Goal: Task Accomplishment & Management: Use online tool/utility

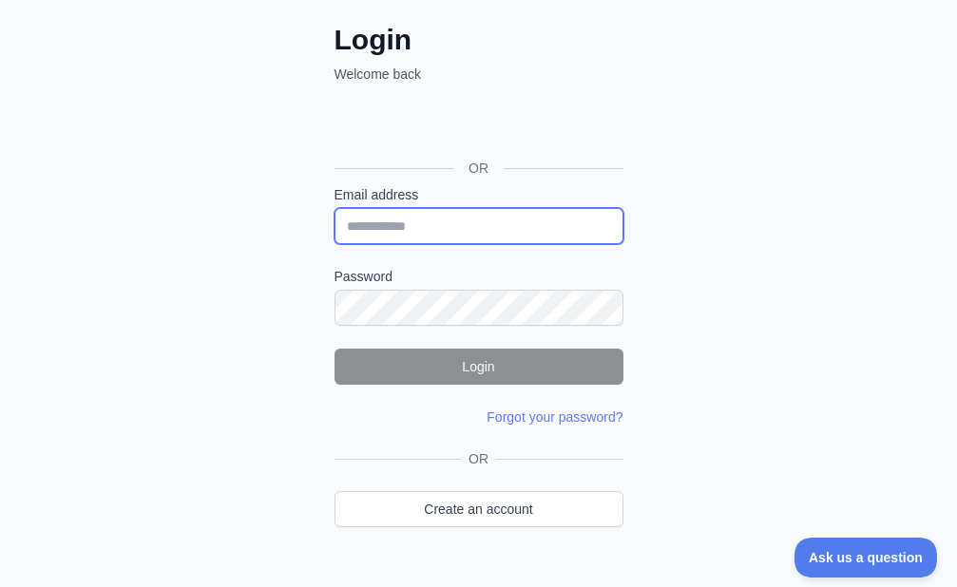
click at [364, 212] on input "Email address" at bounding box center [479, 226] width 289 height 36
paste input "**********"
type input "**********"
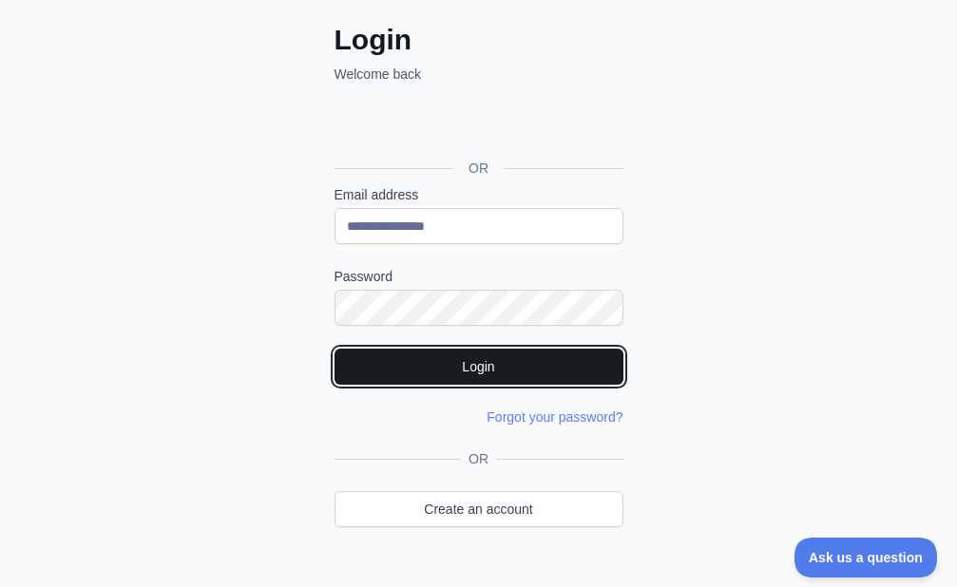
click at [418, 367] on button "Login" at bounding box center [479, 367] width 289 height 36
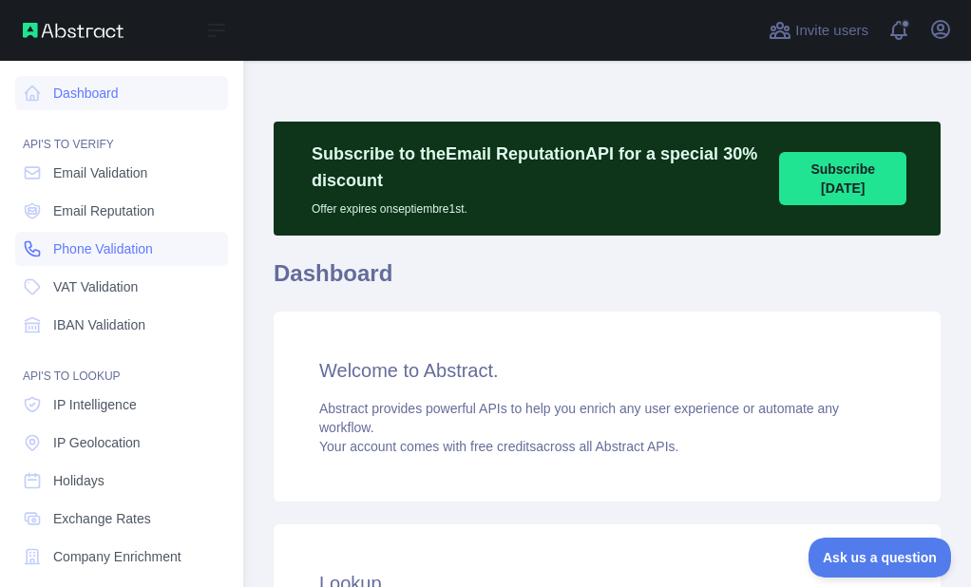
click at [31, 244] on icon at bounding box center [33, 249] width 14 height 14
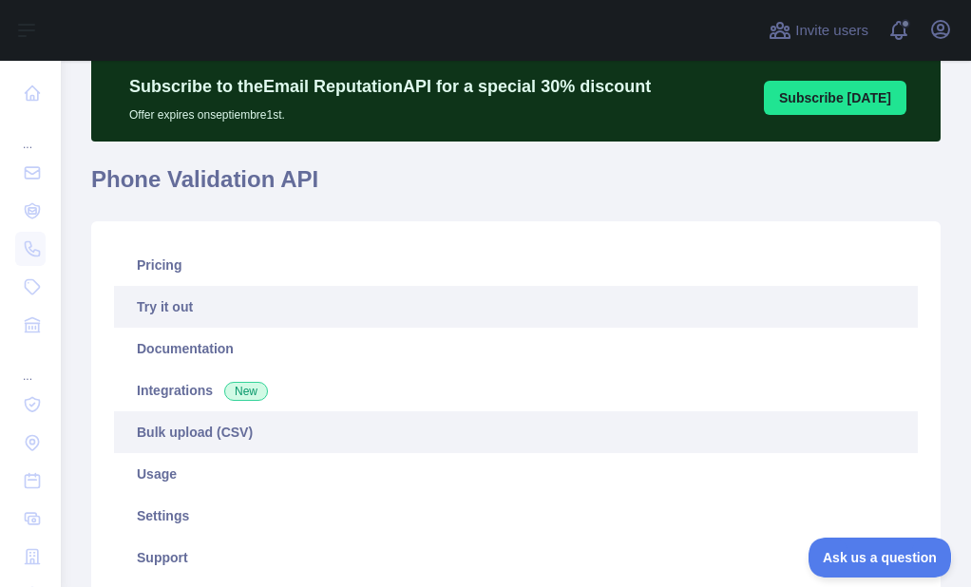
scroll to position [190, 0]
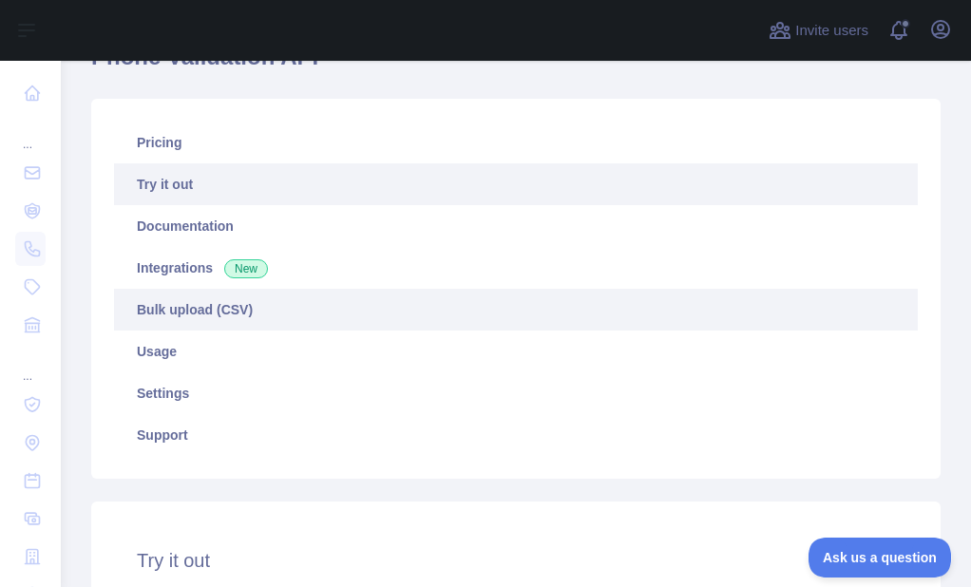
click at [193, 298] on link "Bulk upload (CSV)" at bounding box center [516, 310] width 804 height 42
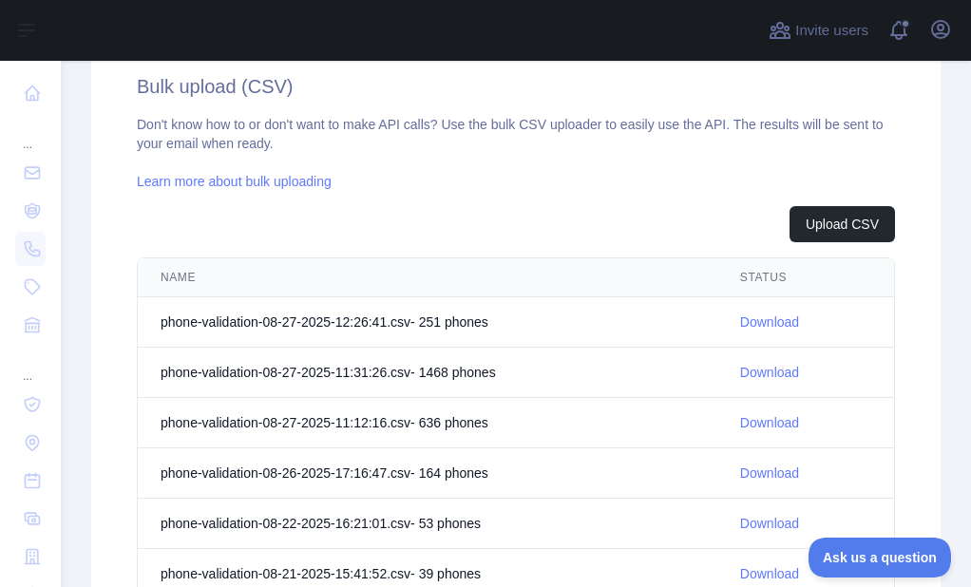
scroll to position [665, 0]
click at [750, 324] on link "Download" at bounding box center [769, 321] width 59 height 15
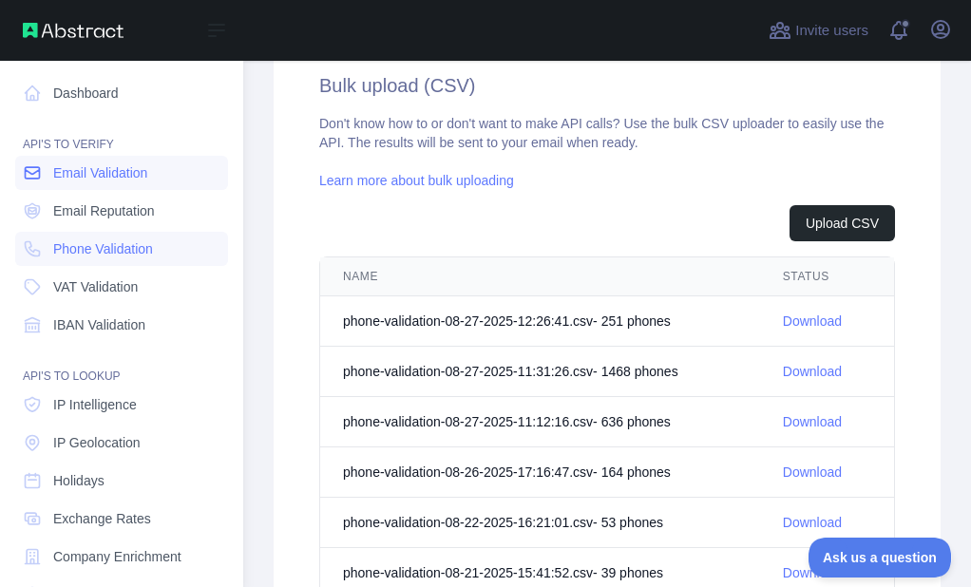
click at [52, 182] on link "Email Validation" at bounding box center [121, 173] width 213 height 34
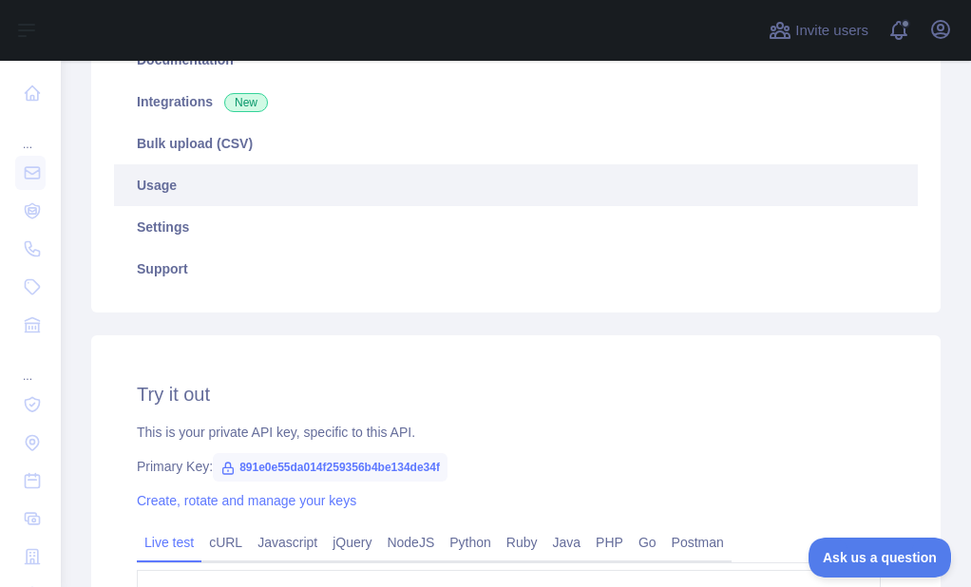
scroll to position [285, 0]
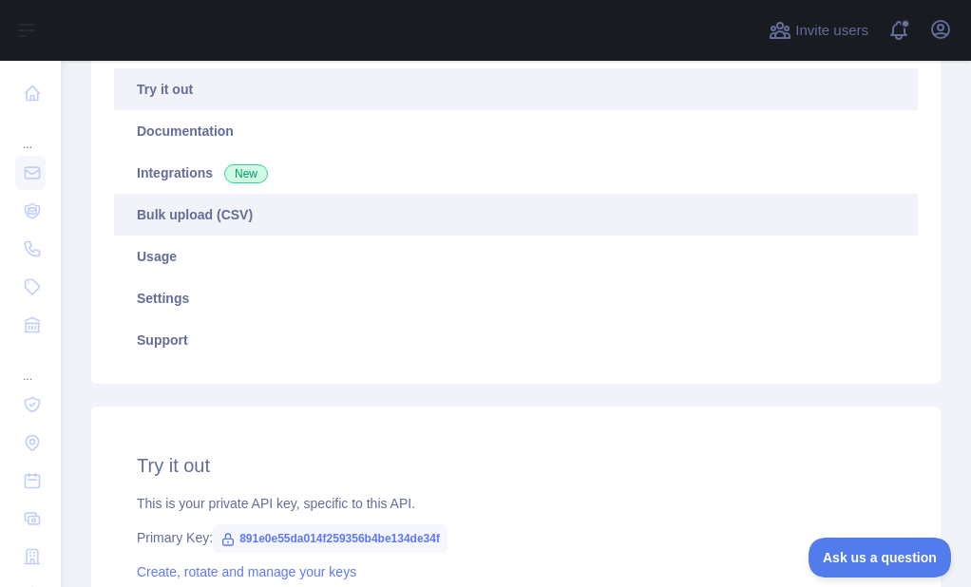
click at [206, 221] on link "Bulk upload (CSV)" at bounding box center [516, 215] width 804 height 42
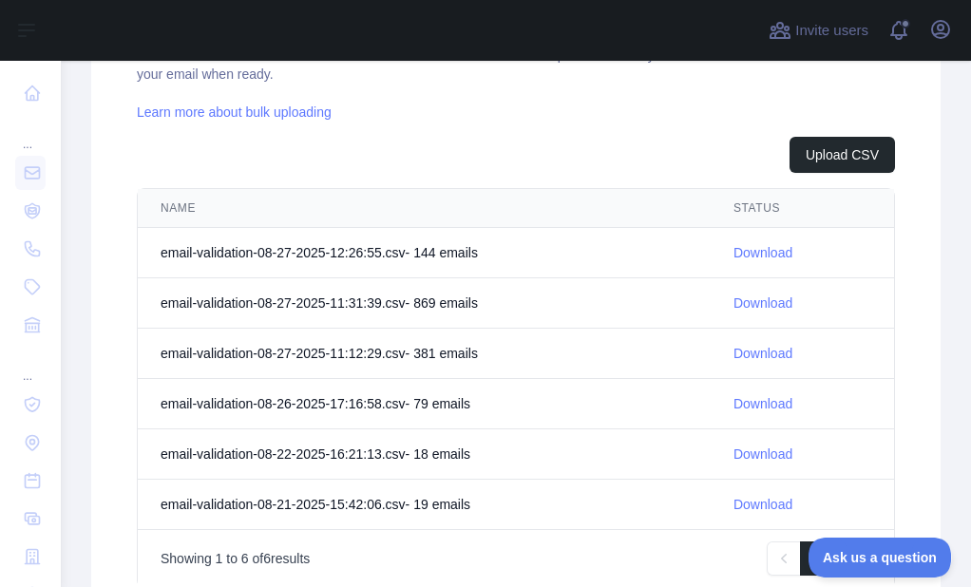
scroll to position [760, 0]
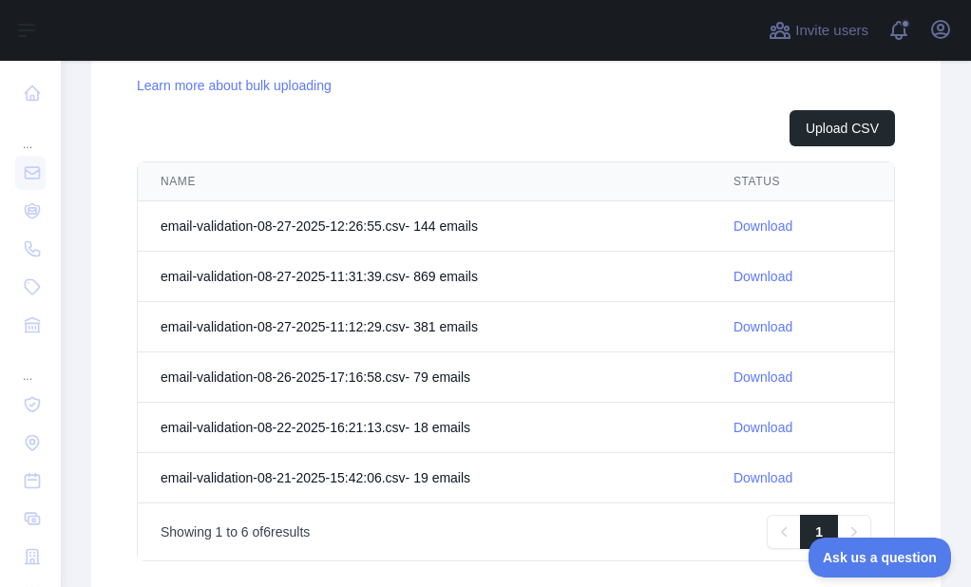
click at [767, 225] on link "Download" at bounding box center [763, 226] width 59 height 15
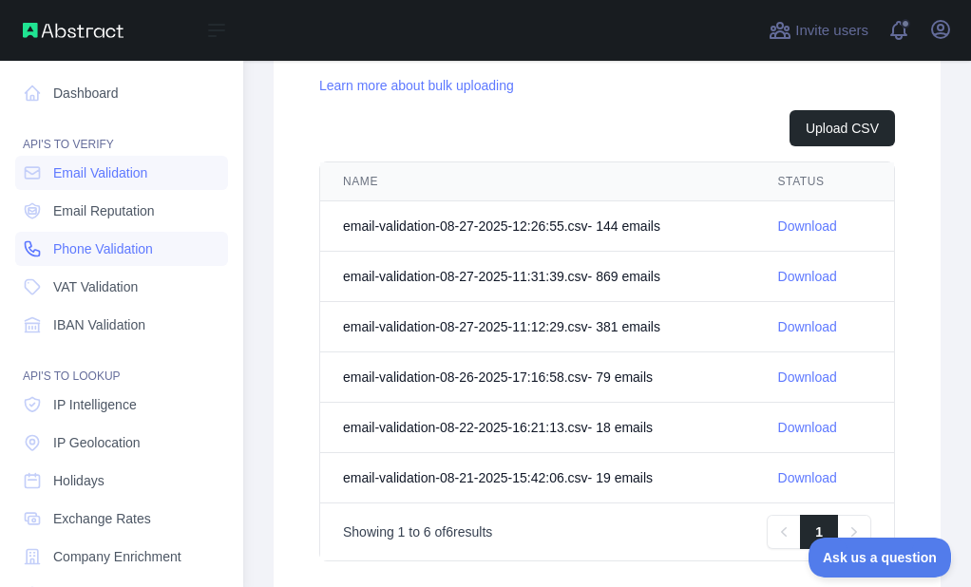
click at [53, 248] on span "Phone Validation" at bounding box center [103, 249] width 100 height 19
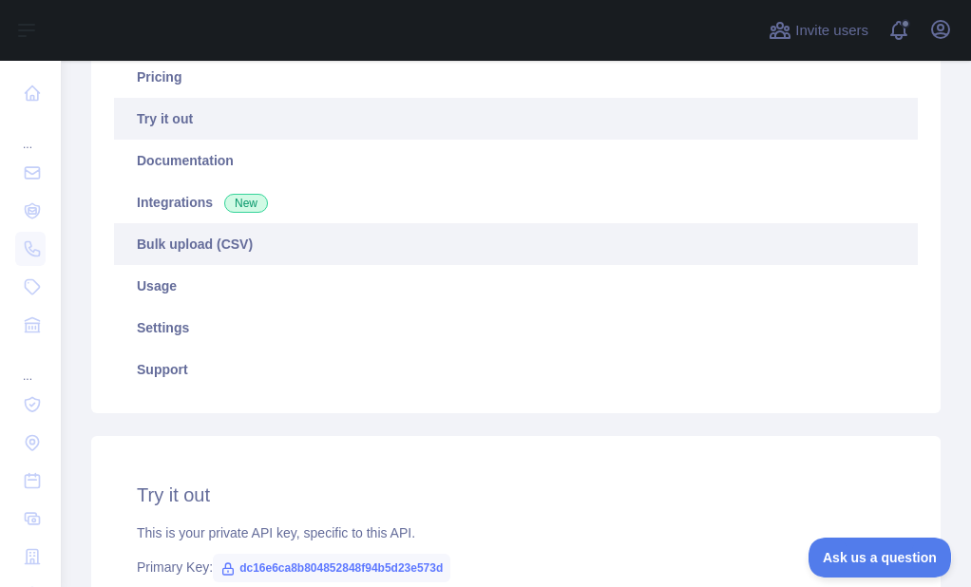
scroll to position [222, 0]
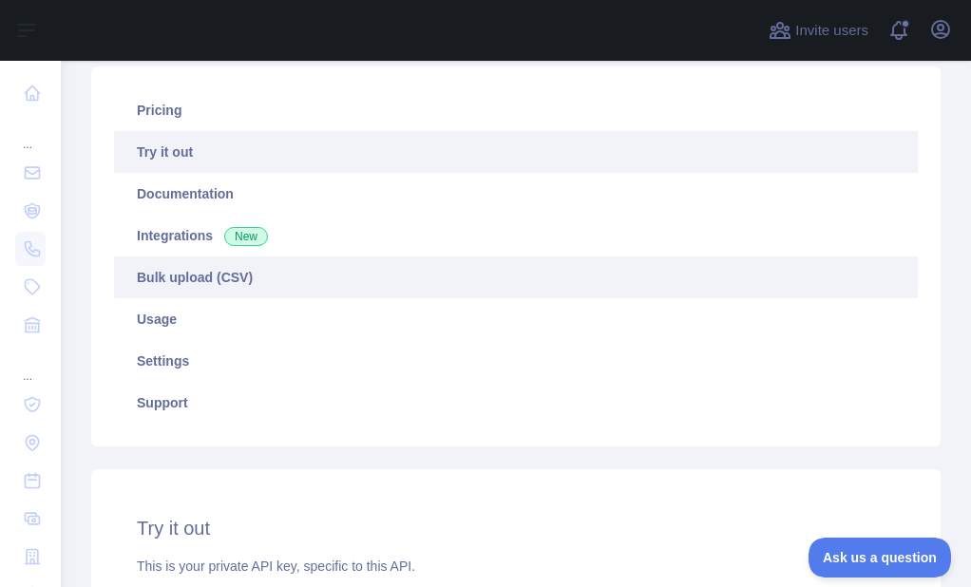
click at [226, 275] on link "Bulk upload (CSV)" at bounding box center [516, 278] width 804 height 42
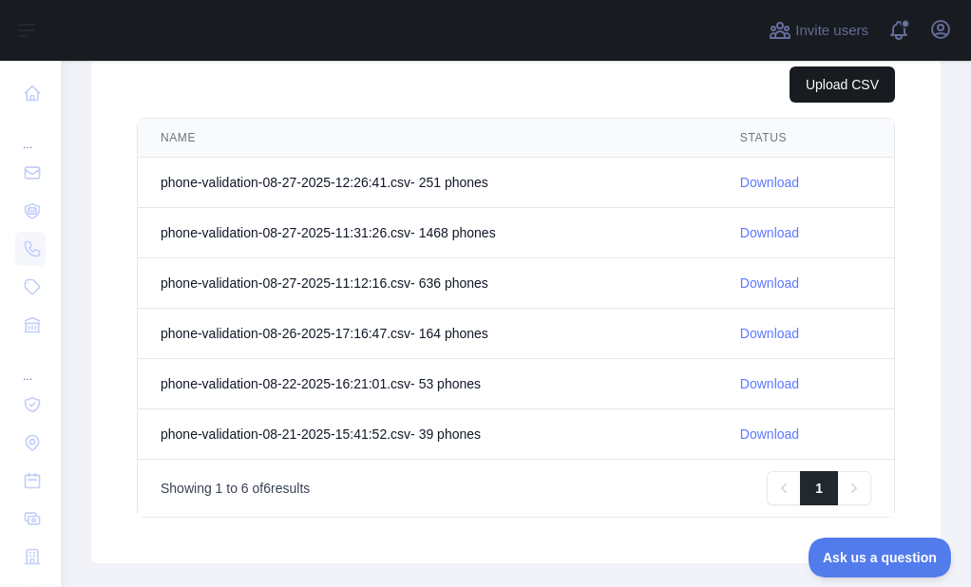
scroll to position [698, 0]
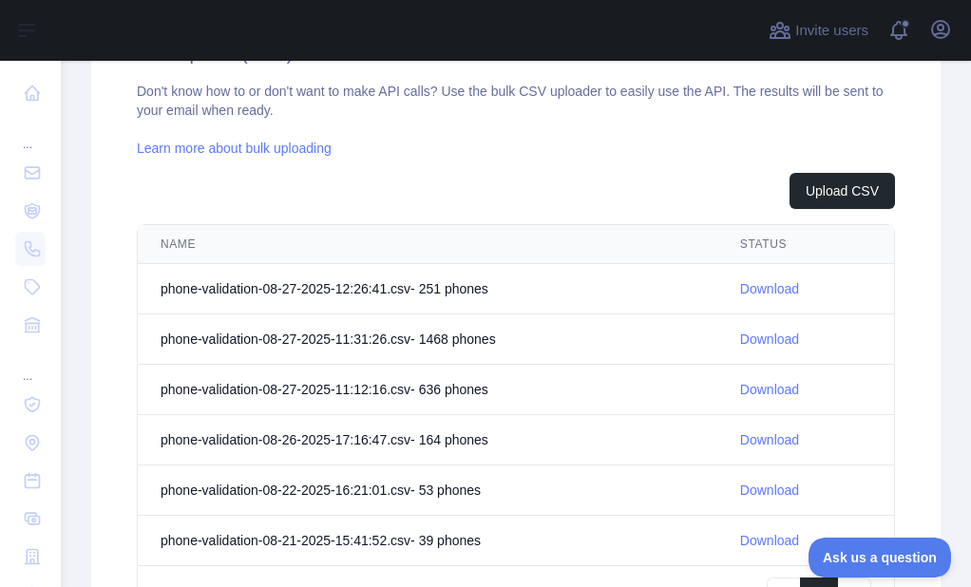
click at [818, 169] on div "Don't know how to or don't want to make API calls? Use the bulk CSV uploader to…" at bounding box center [516, 353] width 759 height 543
click at [809, 181] on button "Upload CSV" at bounding box center [843, 191] width 106 height 36
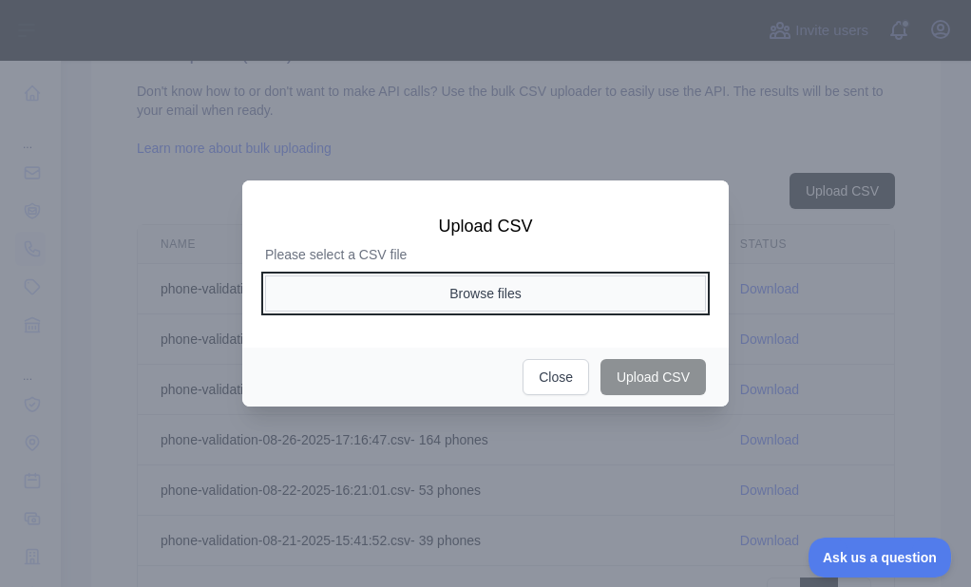
click at [369, 296] on button "Browse files" at bounding box center [485, 294] width 441 height 36
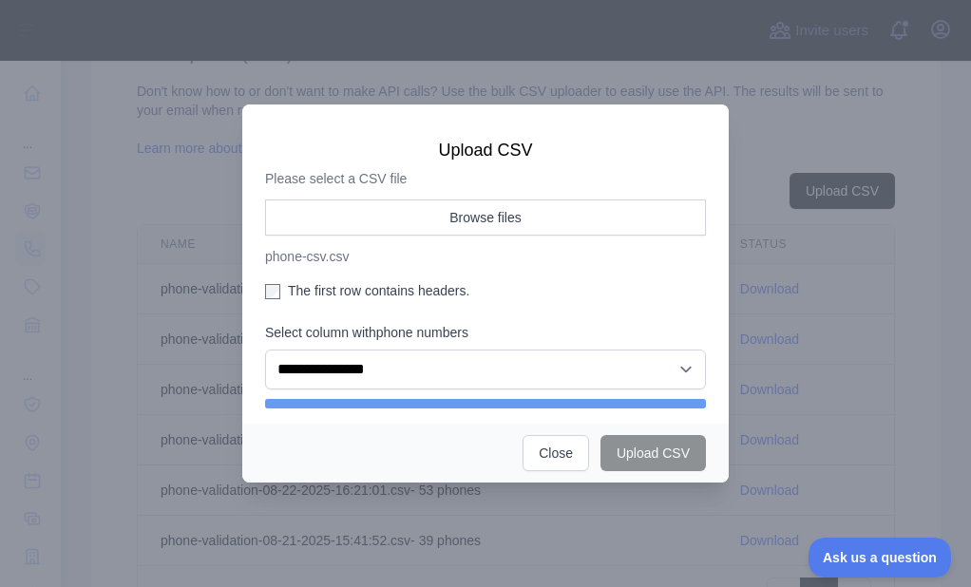
click at [300, 281] on label "The first row contains headers." at bounding box center [485, 290] width 441 height 19
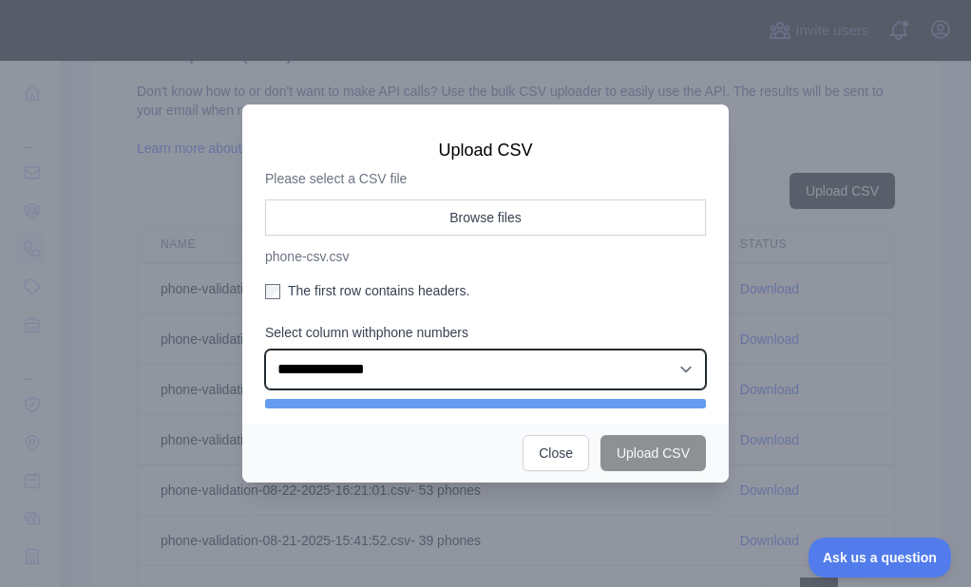
drag, startPoint x: 335, startPoint y: 371, endPoint x: 347, endPoint y: 389, distance: 21.9
click at [335, 373] on select "**********" at bounding box center [485, 370] width 441 height 40
click at [265, 355] on select "**********" at bounding box center [485, 370] width 441 height 40
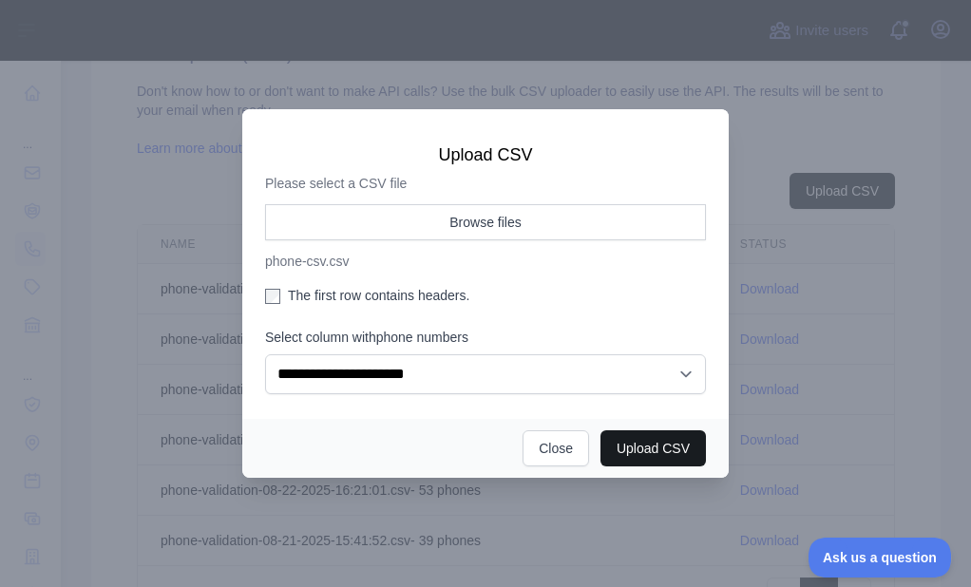
click at [671, 466] on div "Upload CSV Close" at bounding box center [485, 448] width 487 height 59
click at [673, 458] on button "Upload CSV" at bounding box center [654, 449] width 106 height 36
select select "**"
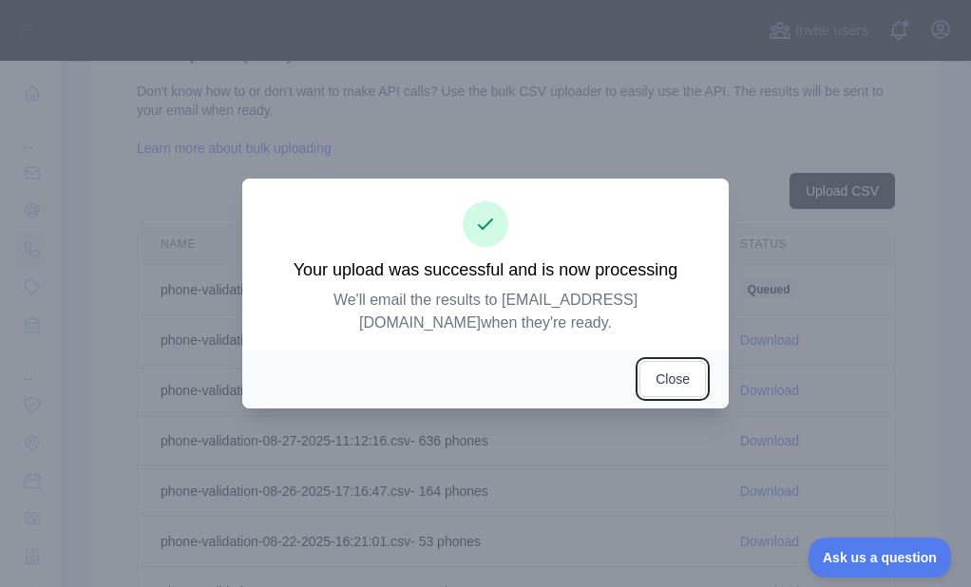
click at [677, 361] on button "Close" at bounding box center [673, 379] width 67 height 36
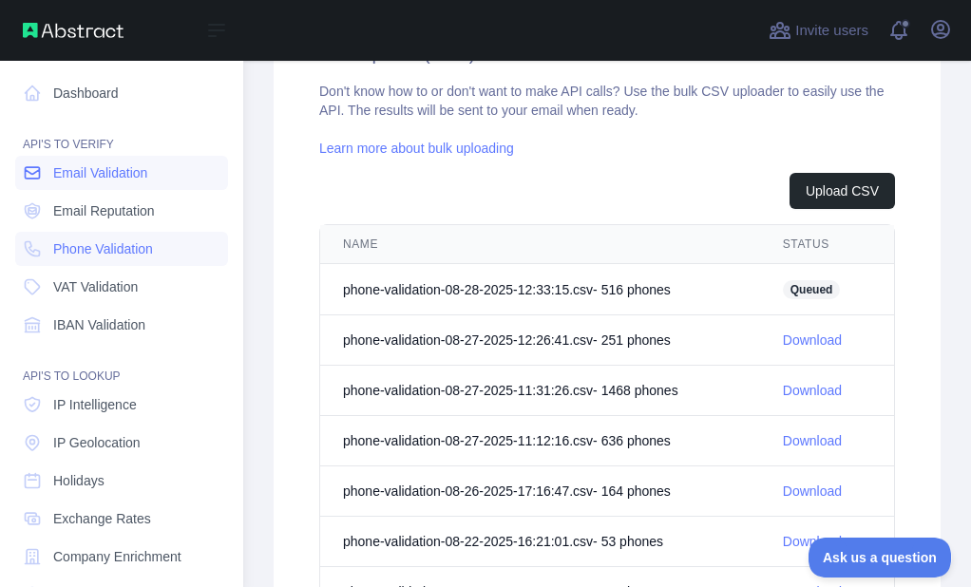
click at [17, 177] on link "Email Validation" at bounding box center [121, 173] width 213 height 34
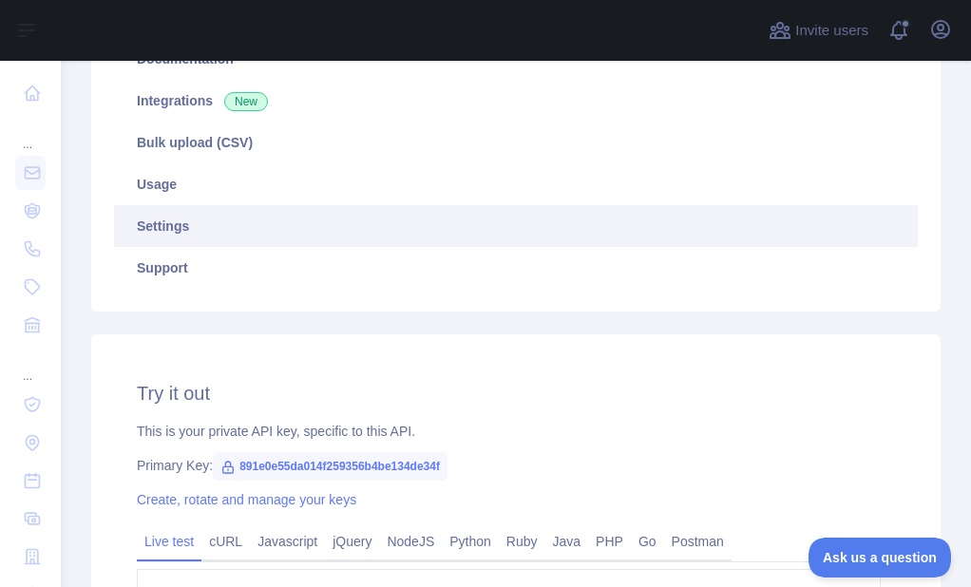
scroll to position [317, 0]
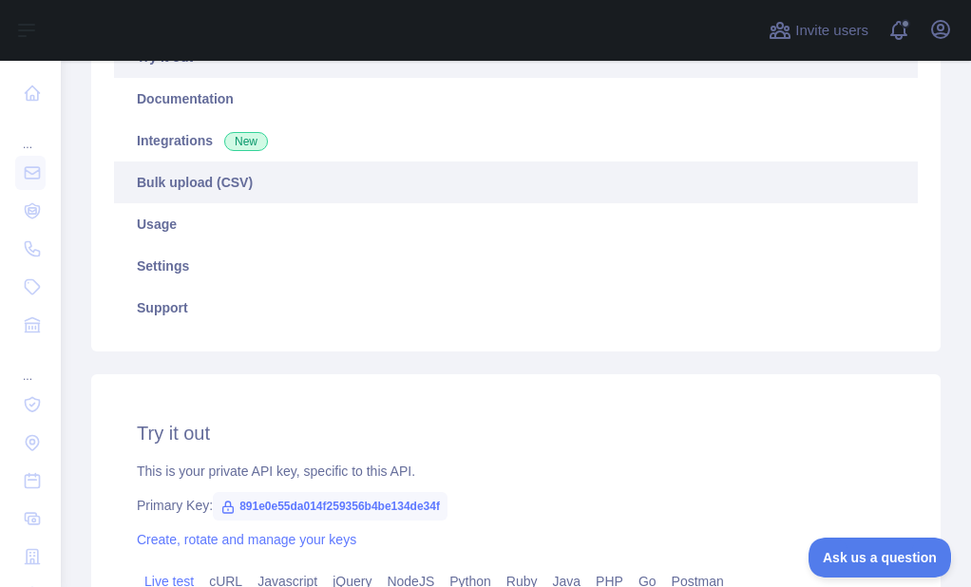
click at [205, 199] on link "Bulk upload (CSV)" at bounding box center [516, 183] width 804 height 42
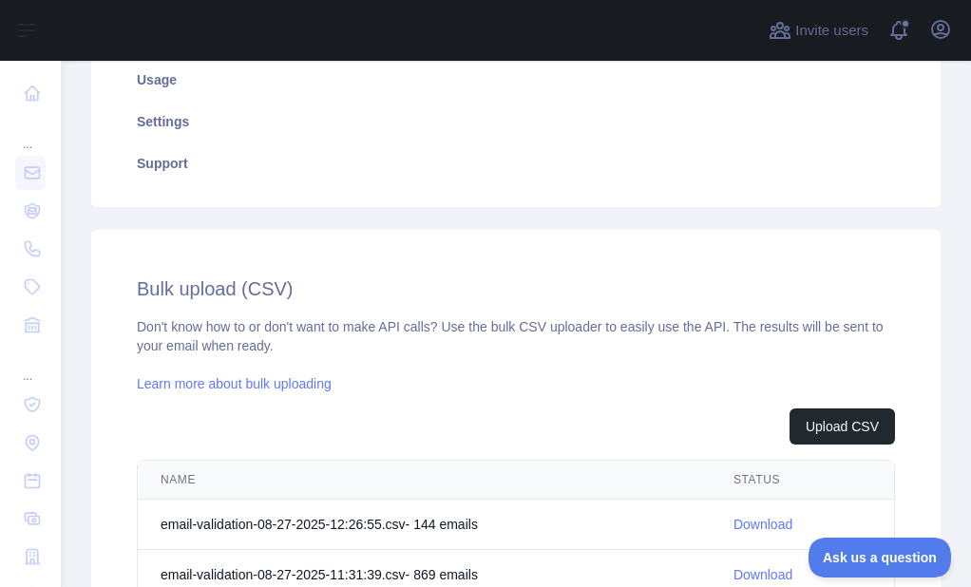
scroll to position [698, 0]
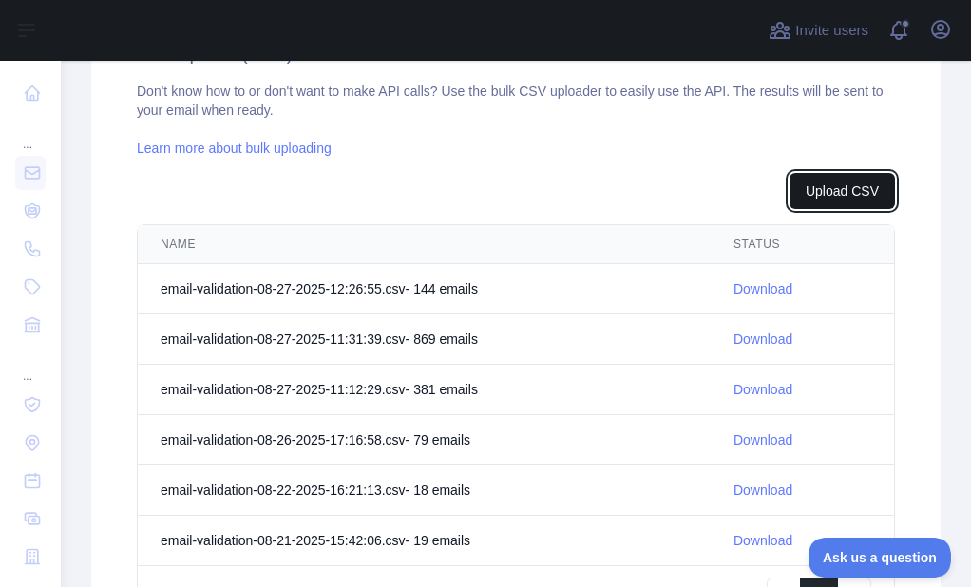
click at [840, 199] on button "Upload CSV" at bounding box center [843, 191] width 106 height 36
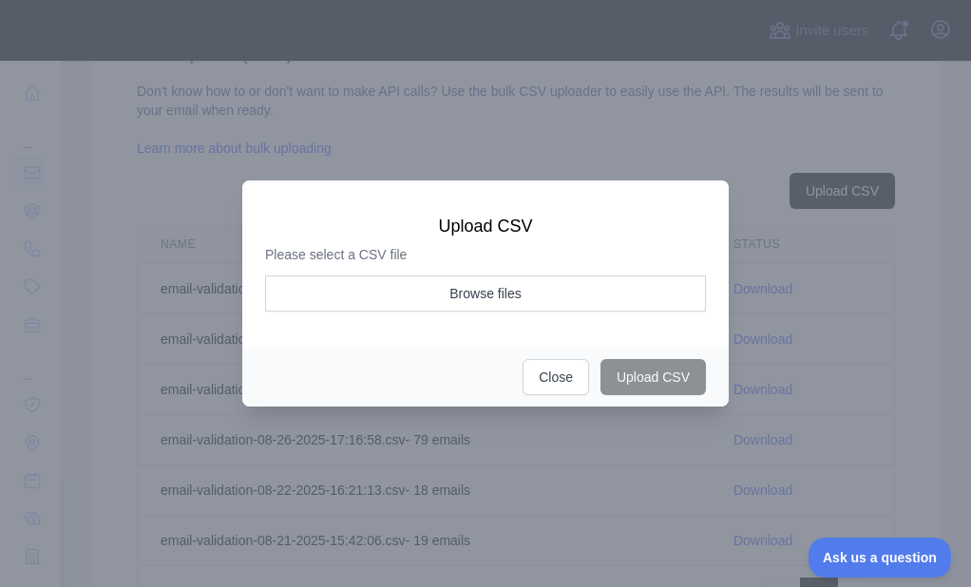
click at [400, 268] on div "Please select a CSV file Browse files" at bounding box center [485, 284] width 441 height 78
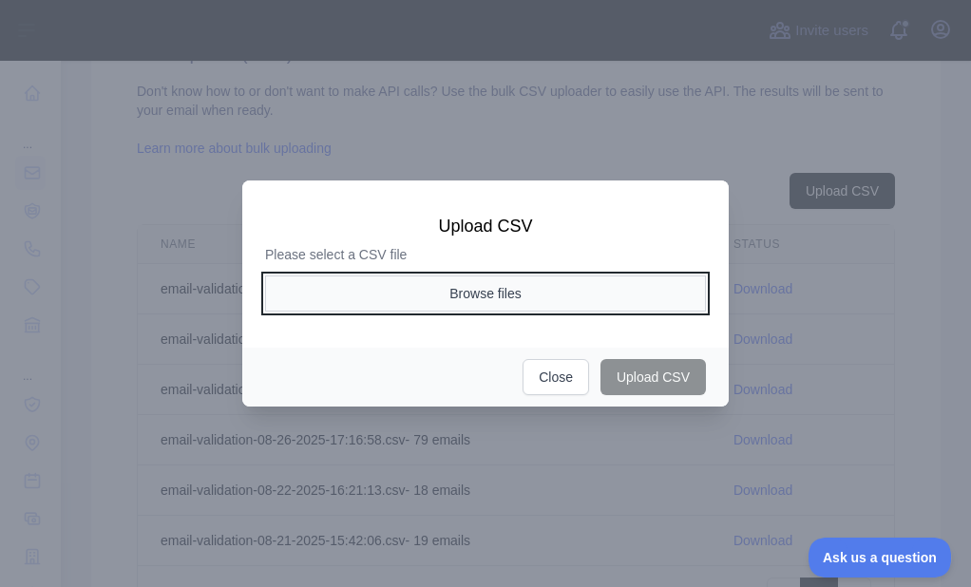
click at [397, 290] on button "Browse files" at bounding box center [485, 294] width 441 height 36
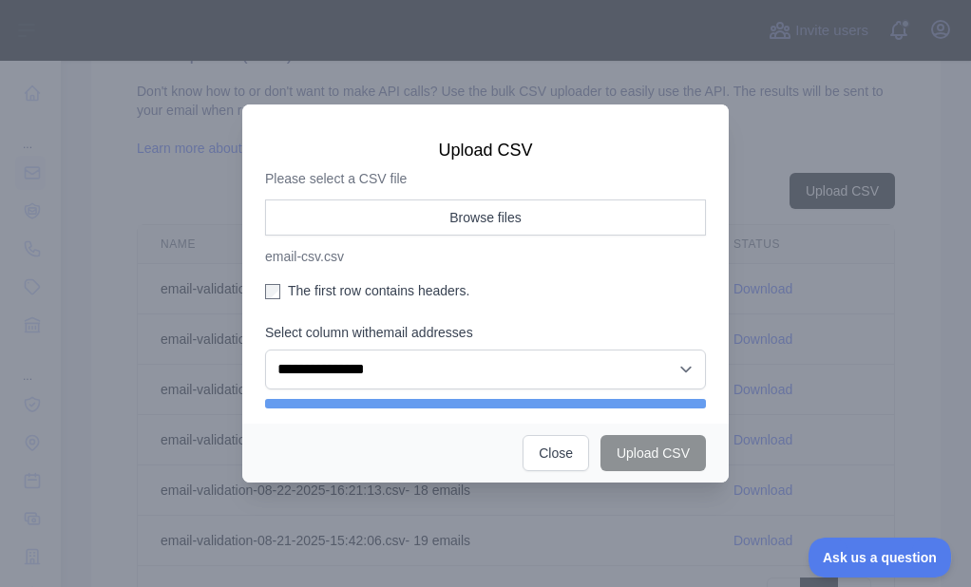
click at [313, 291] on label "The first row contains headers." at bounding box center [485, 290] width 441 height 19
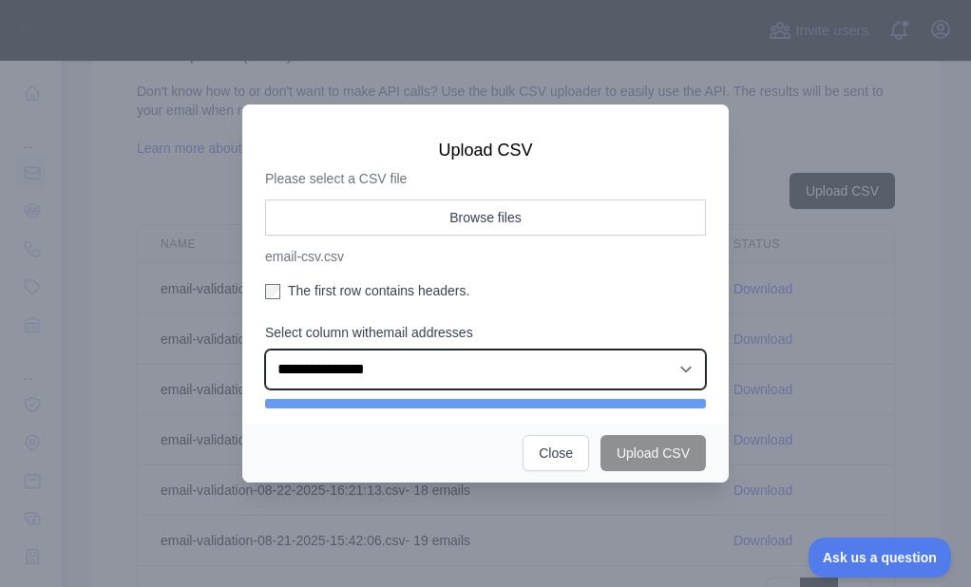
click at [375, 378] on select "**********" at bounding box center [485, 370] width 441 height 40
click at [265, 350] on select "**********" at bounding box center [485, 370] width 441 height 40
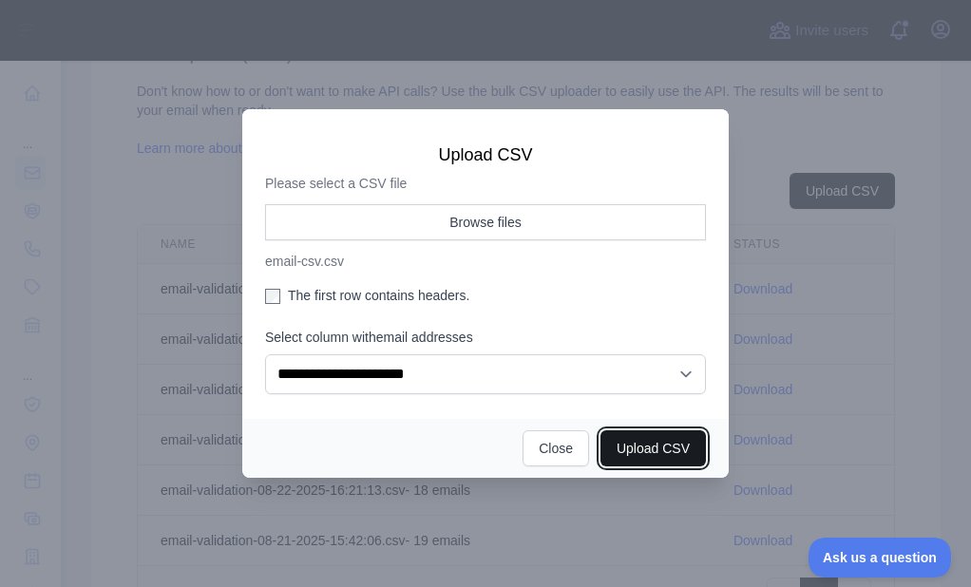
click at [642, 445] on button "Upload CSV" at bounding box center [654, 449] width 106 height 36
select select "**"
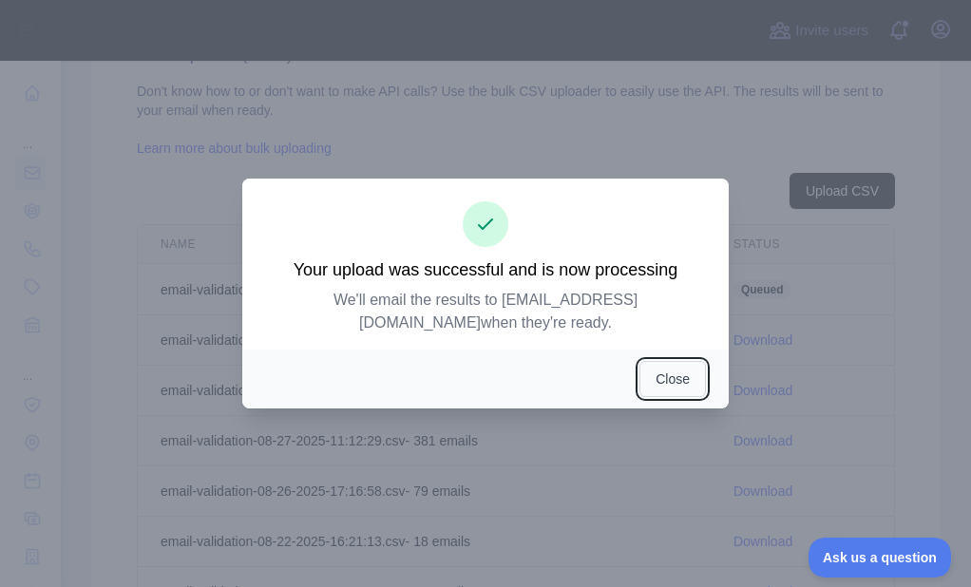
click at [654, 361] on button "Close" at bounding box center [673, 379] width 67 height 36
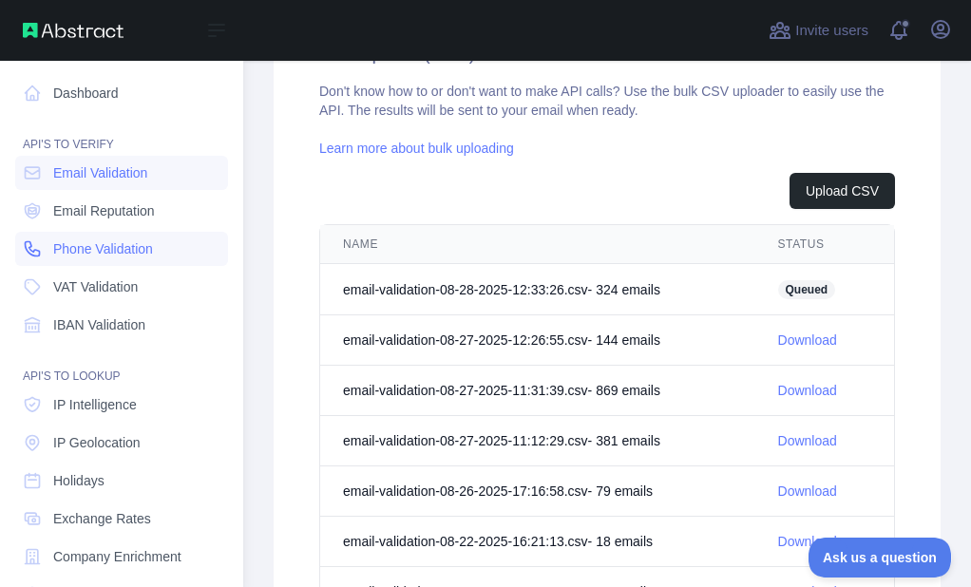
click at [29, 241] on icon at bounding box center [32, 249] width 19 height 19
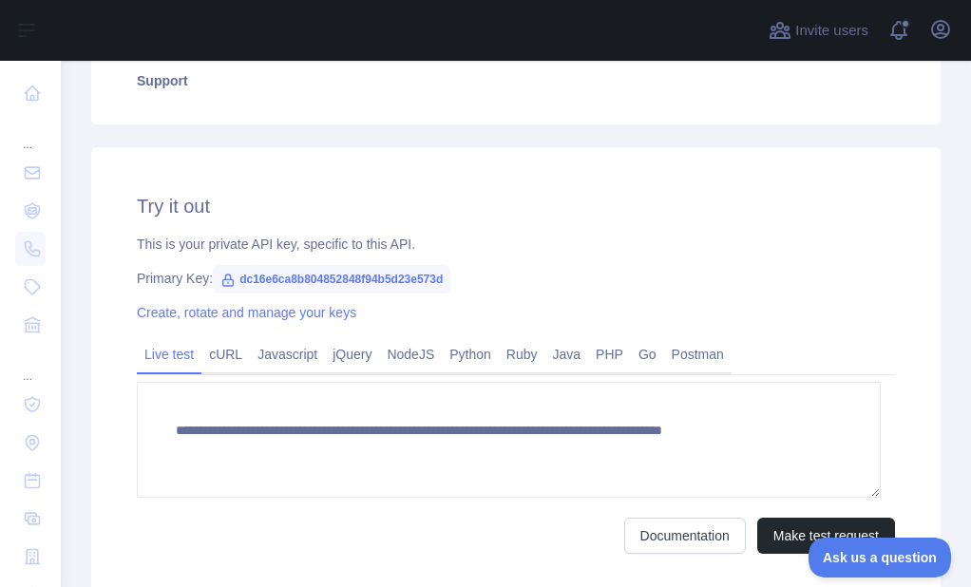
scroll to position [222, 0]
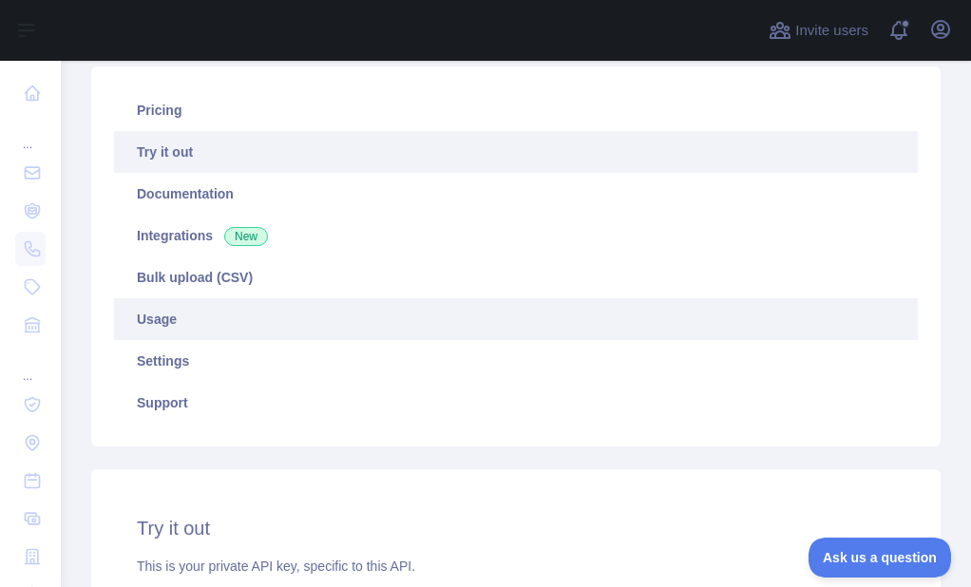
click at [191, 300] on link "Usage" at bounding box center [516, 319] width 804 height 42
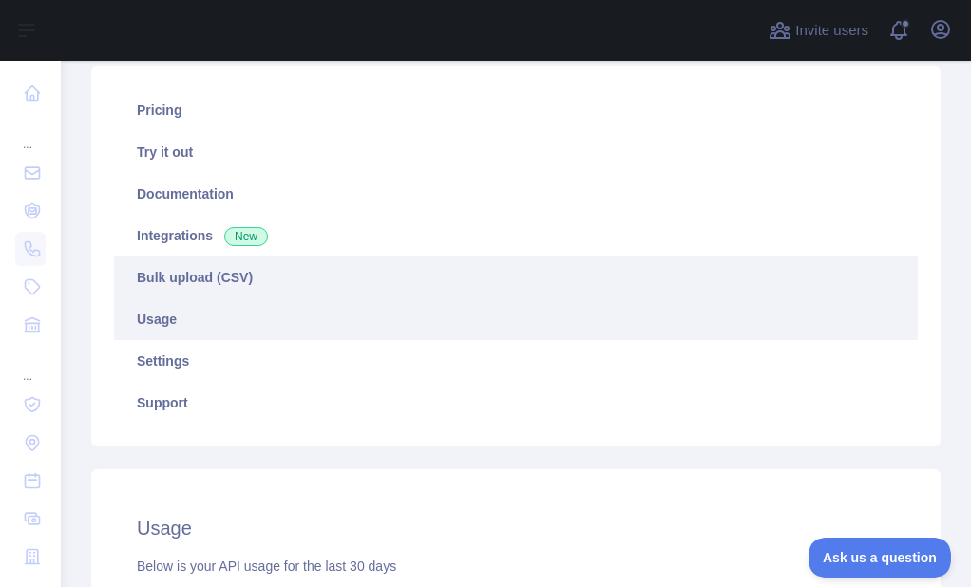
click at [204, 282] on link "Bulk upload (CSV)" at bounding box center [516, 278] width 804 height 42
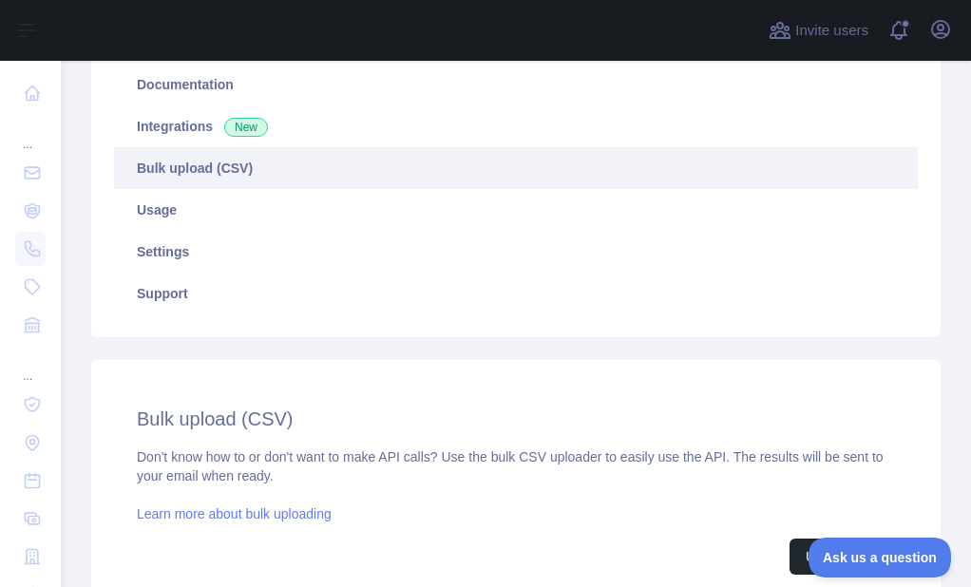
scroll to position [506, 0]
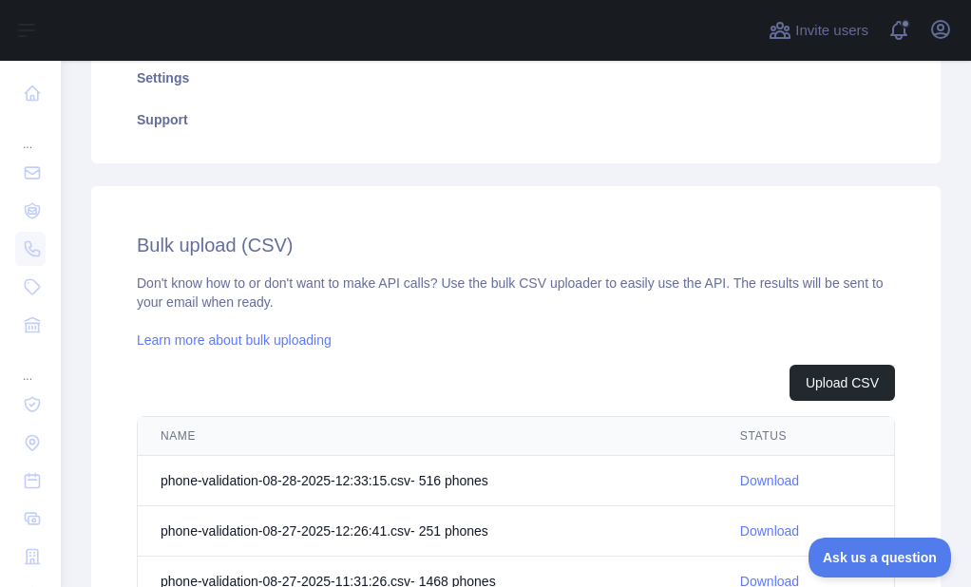
click at [753, 478] on link "Download" at bounding box center [769, 480] width 59 height 15
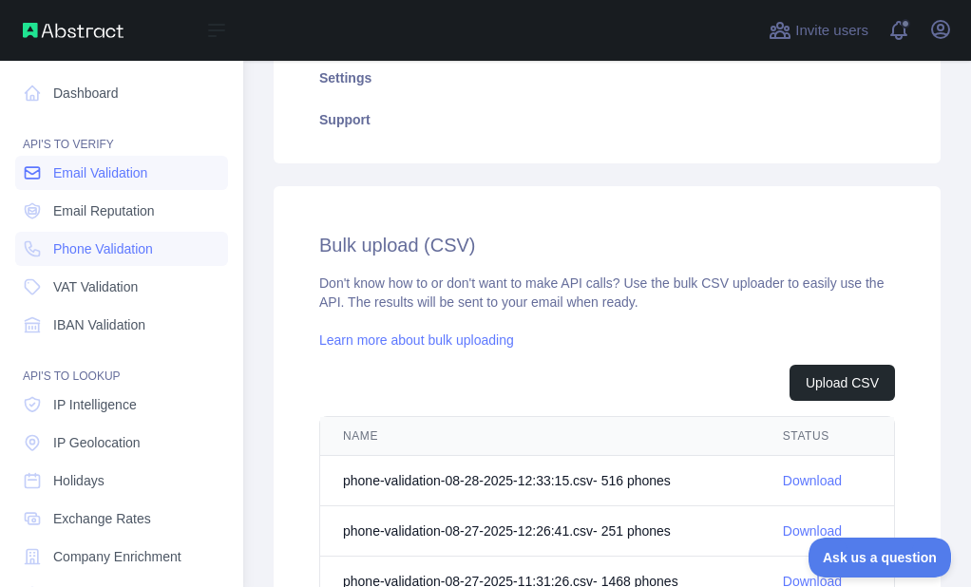
drag, startPoint x: 46, startPoint y: 173, endPoint x: 90, endPoint y: 174, distance: 44.7
click at [46, 173] on link "Email Validation" at bounding box center [121, 173] width 213 height 34
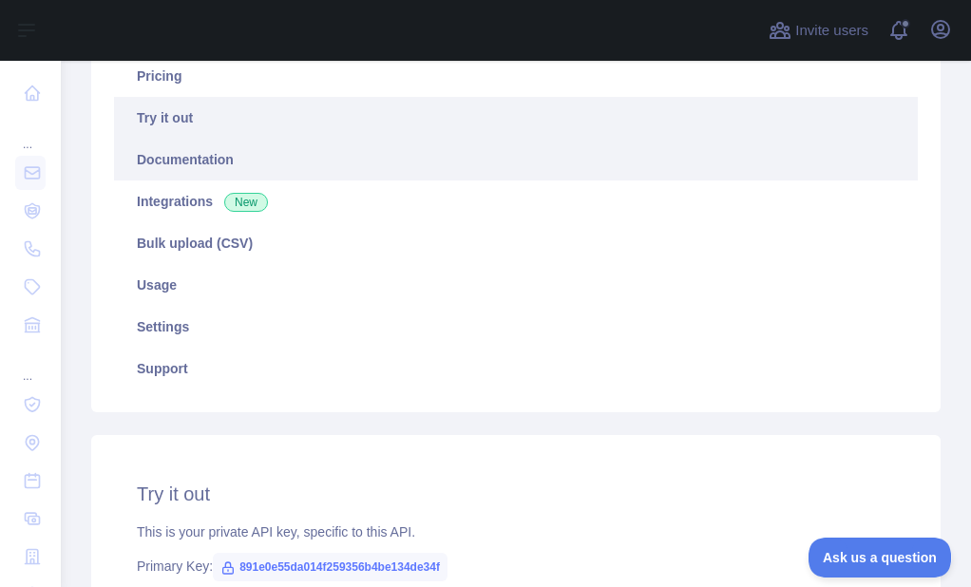
scroll to position [221, 0]
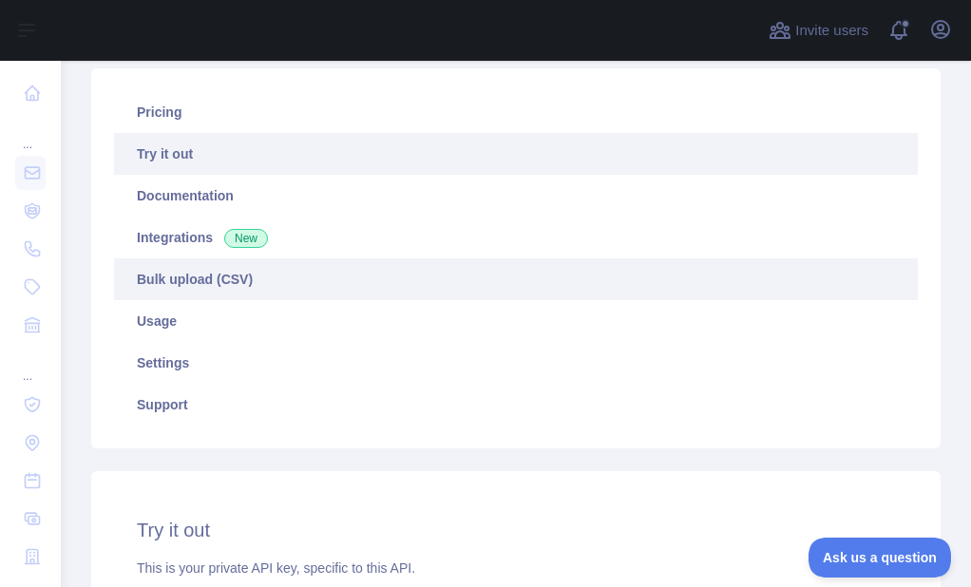
click at [208, 277] on link "Bulk upload (CSV)" at bounding box center [516, 280] width 804 height 42
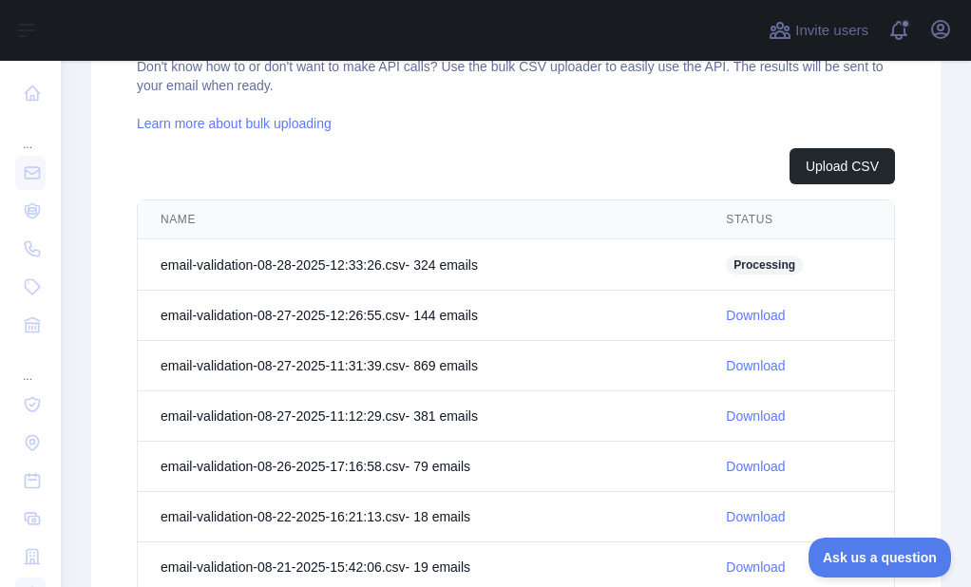
scroll to position [696, 0]
